Goal: Check status: Check status

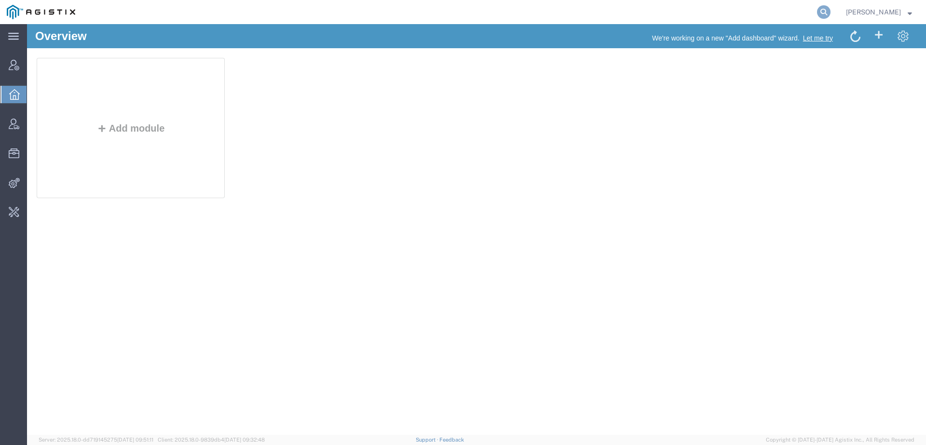
click at [825, 9] on icon at bounding box center [823, 11] width 13 height 13
click at [697, 16] on input "search" at bounding box center [669, 11] width 293 height 23
paste input "56789584"
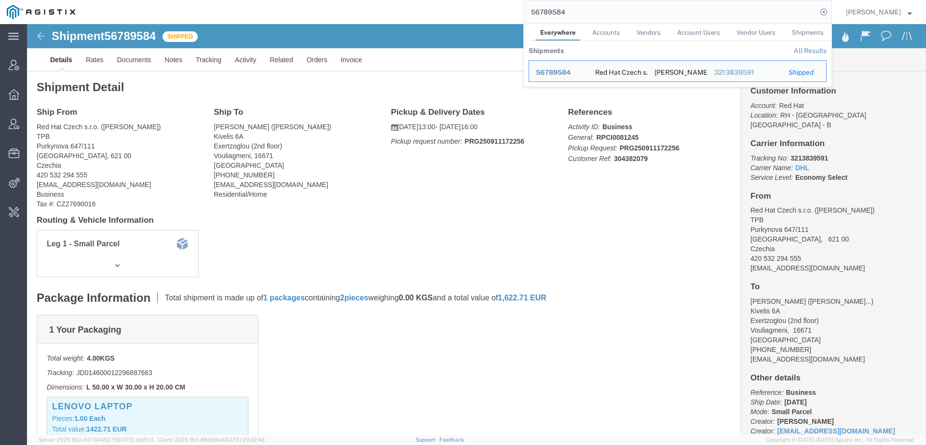
click at [398, 15] on div "56789584 Everywhere Accounts Vendors Account Users Vendor Users Shipments Shipm…" at bounding box center [457, 12] width 750 height 24
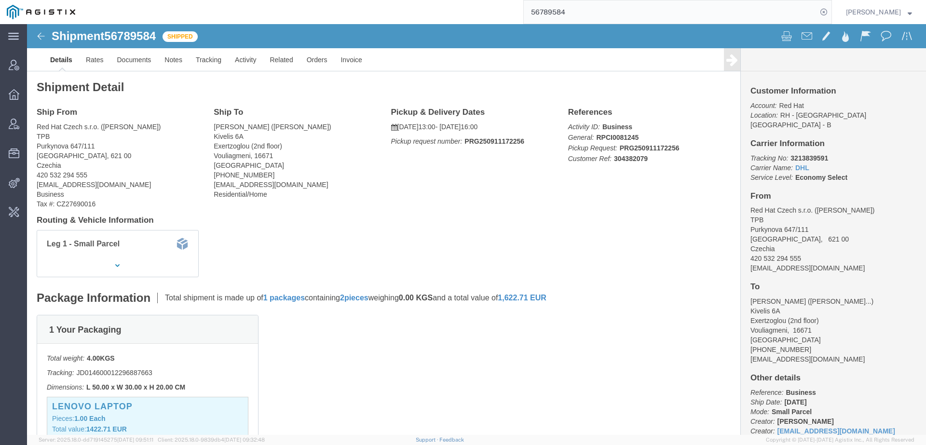
click at [646, 17] on input "56789584" at bounding box center [669, 11] width 293 height 23
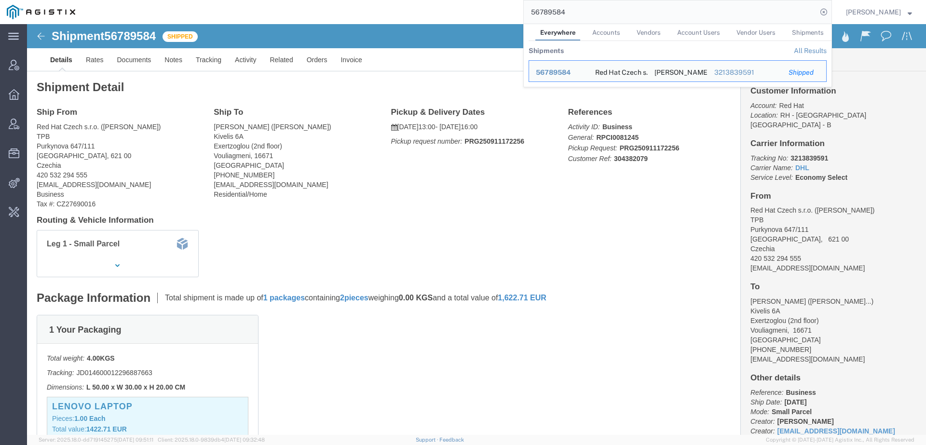
paste input "43595"
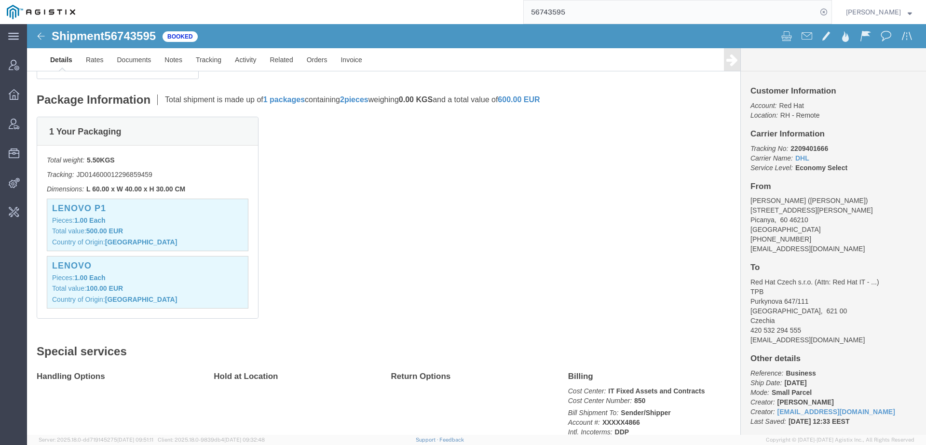
scroll to position [275, 0]
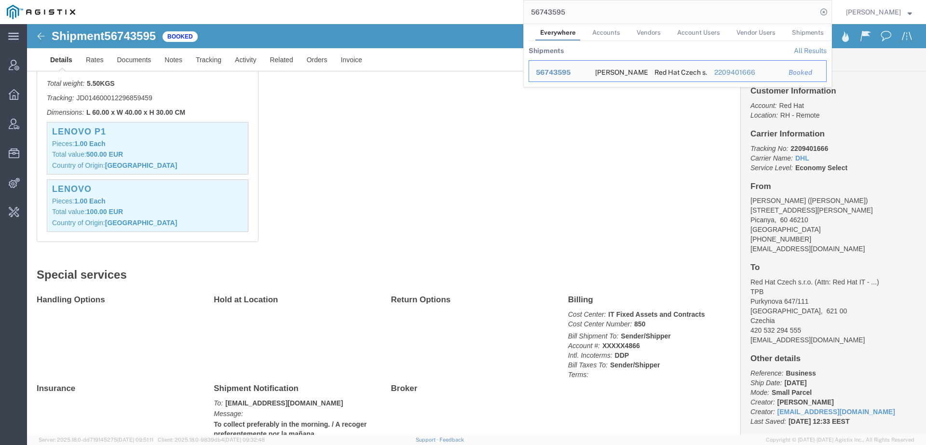
paste input "56785746"
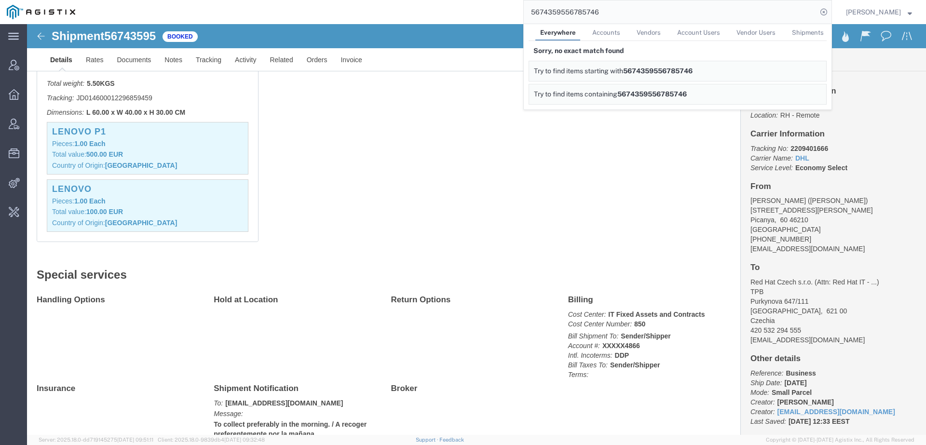
click at [618, 13] on input "5674359556785746" at bounding box center [669, 11] width 293 height 23
paste input "search"
type input "56785746"
